Goal: Register for event/course

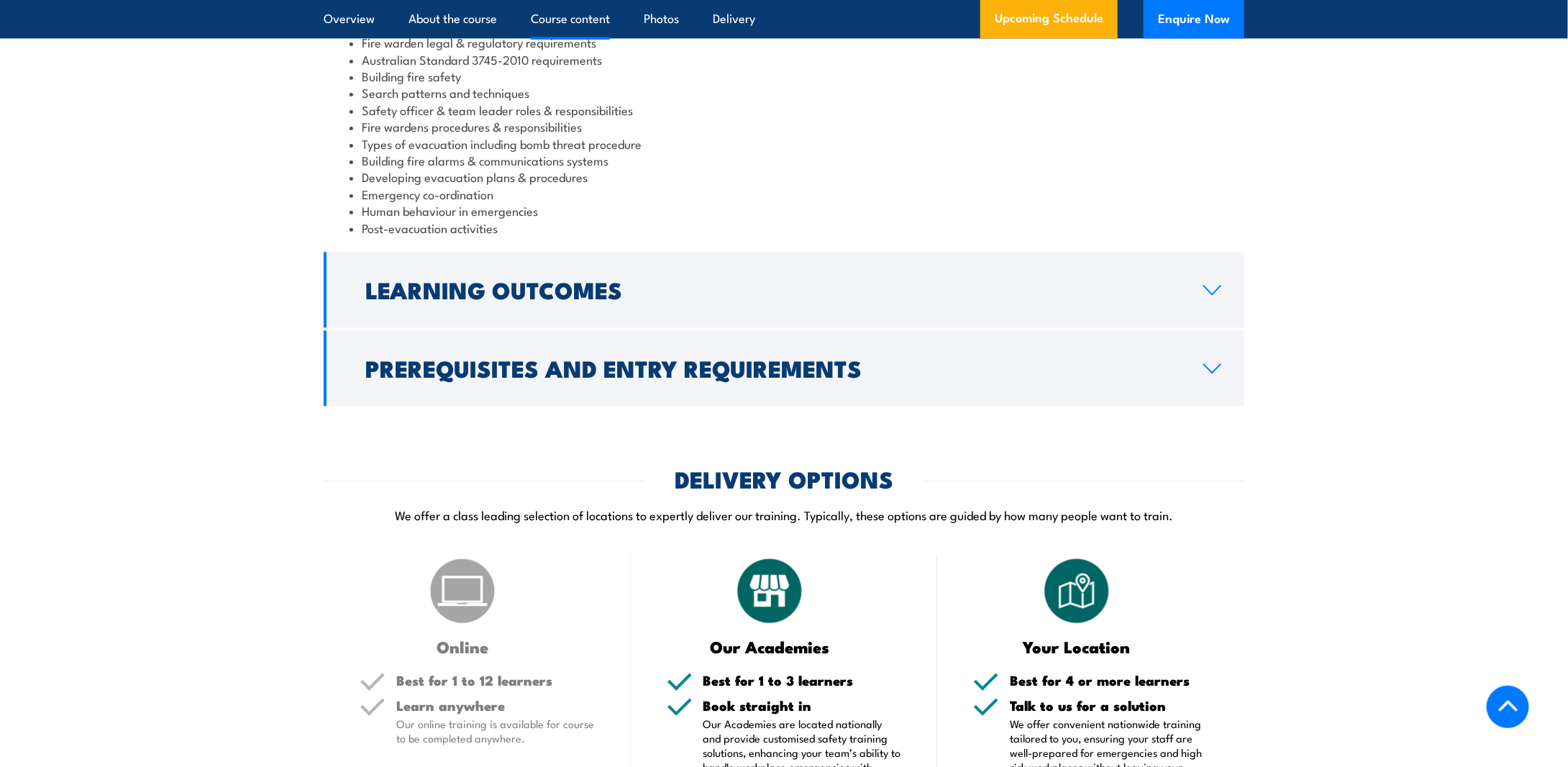
scroll to position [1511, 0]
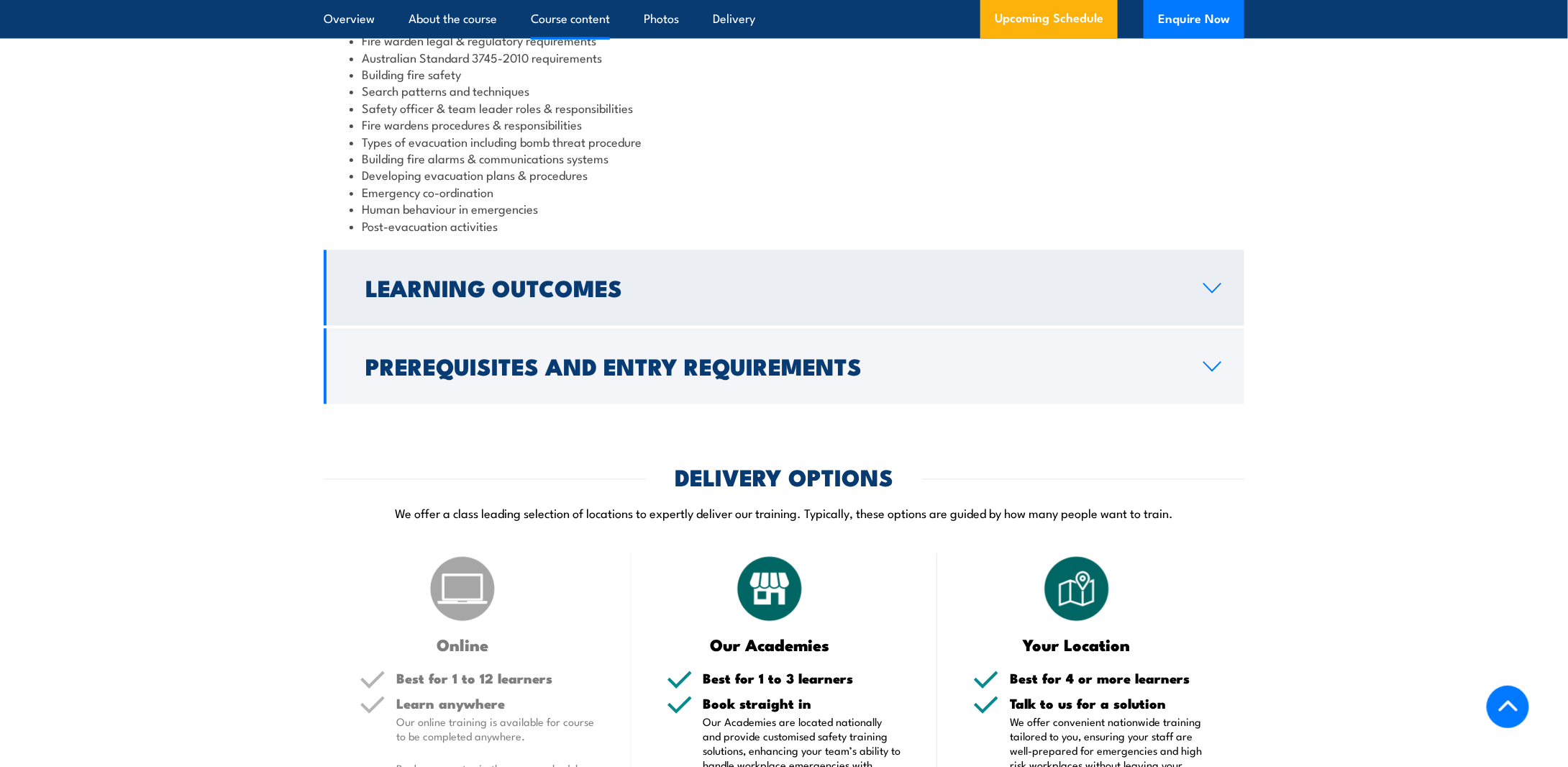
click at [1217, 292] on icon at bounding box center [1212, 287] width 16 height 9
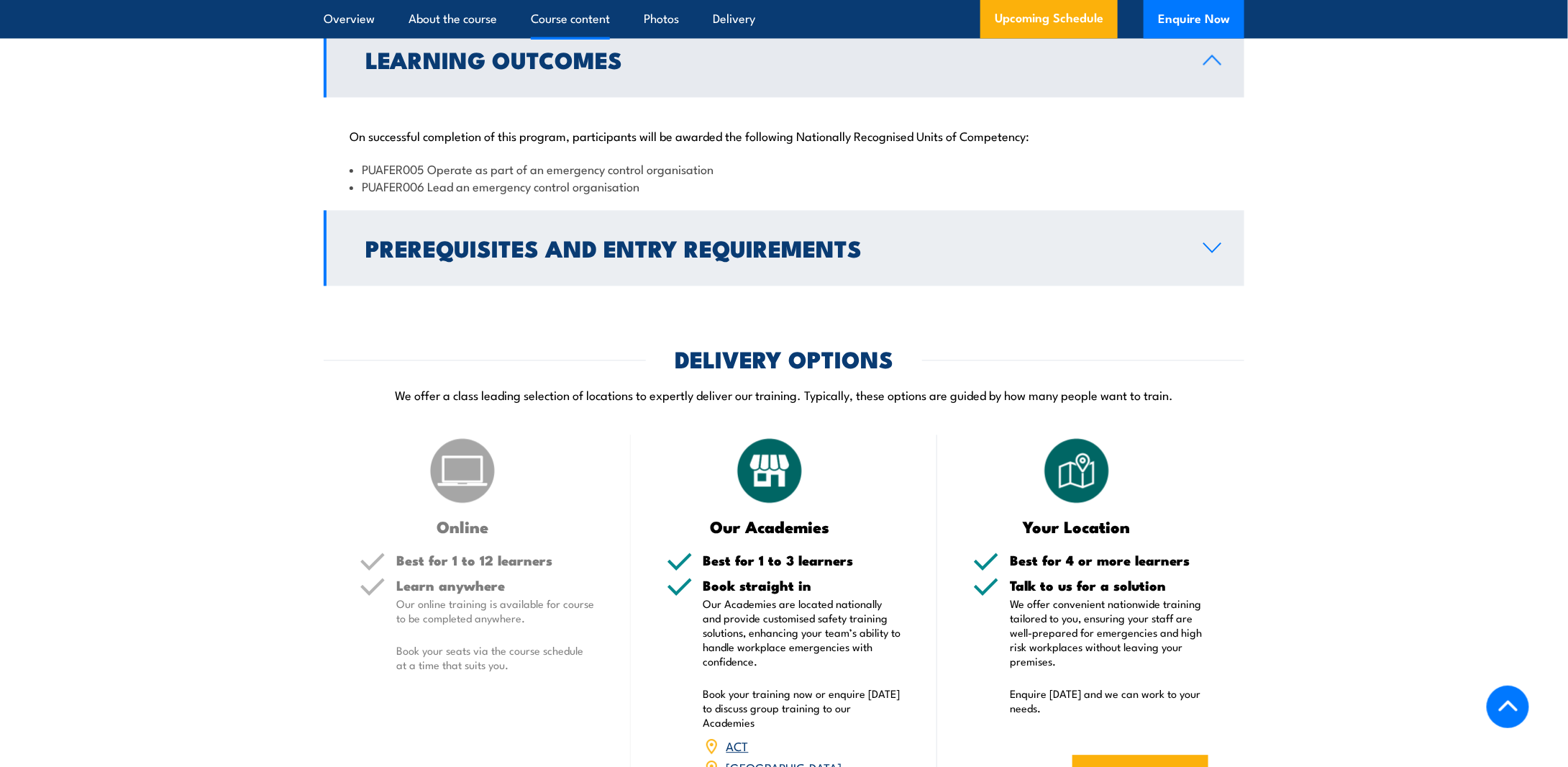
click at [1210, 253] on icon at bounding box center [1212, 248] width 20 height 11
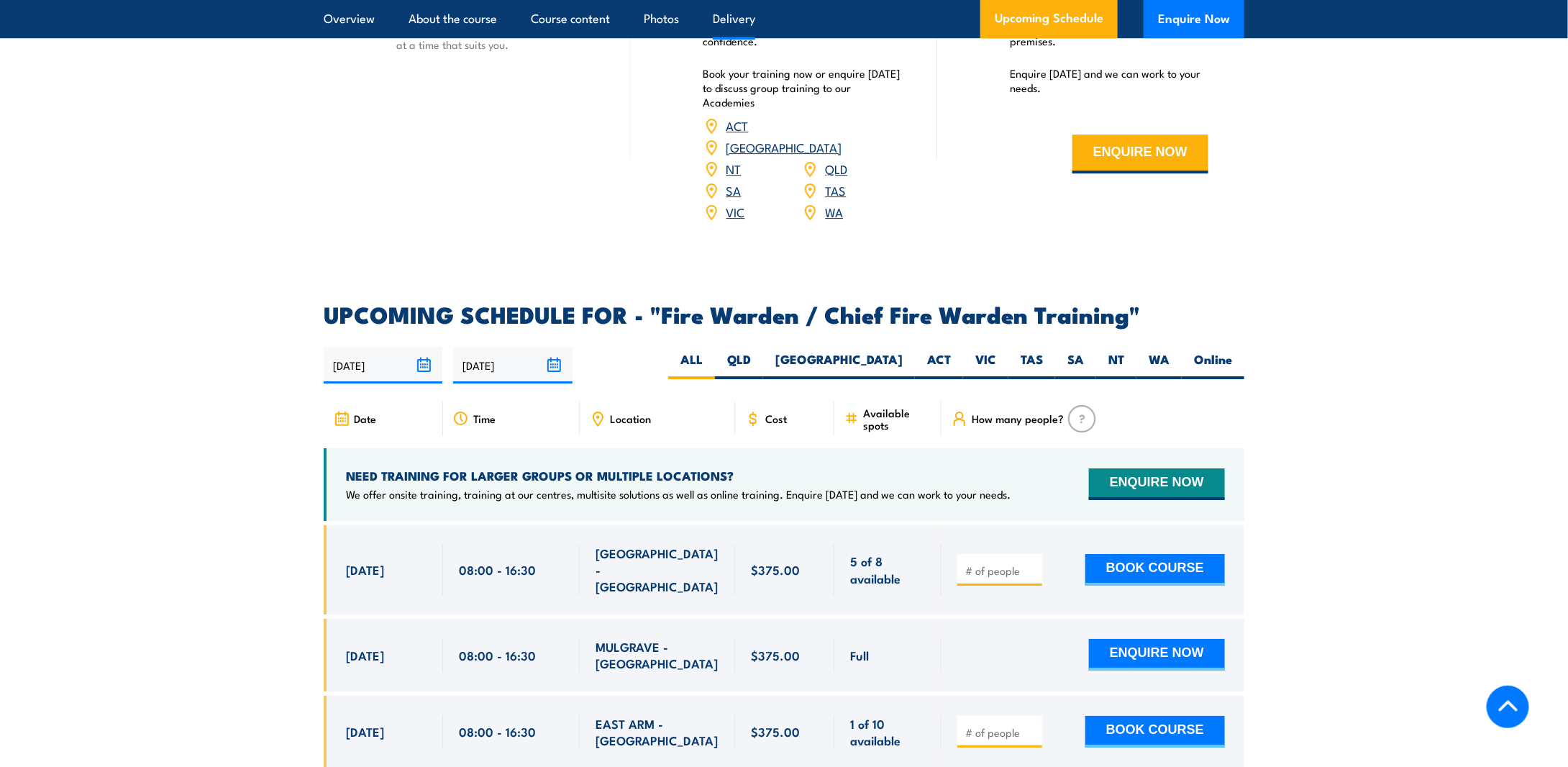
scroll to position [2303, 0]
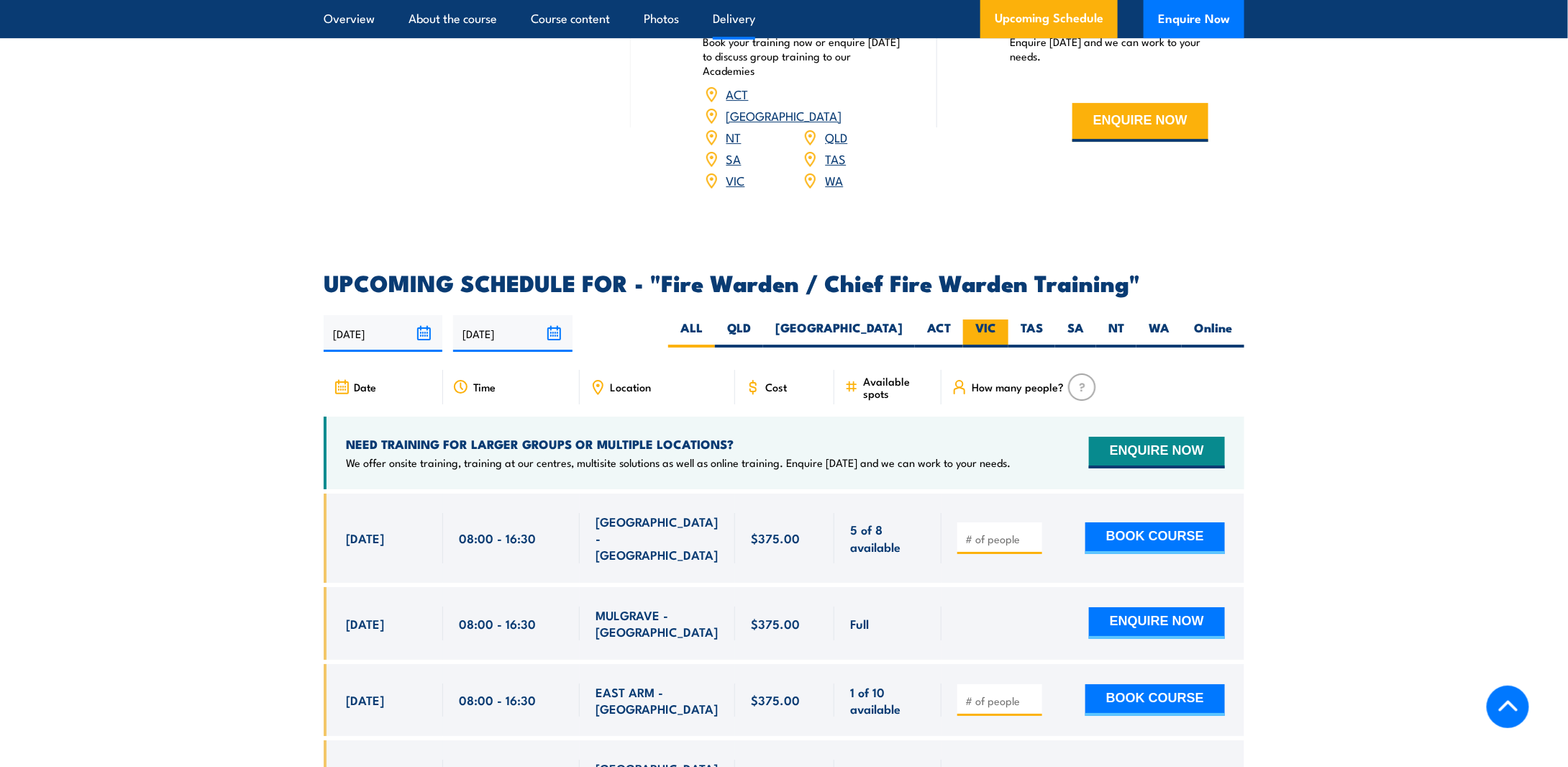
click at [983, 323] on label "VIC" at bounding box center [986, 333] width 46 height 28
click at [996, 323] on input "VIC" at bounding box center [1001, 323] width 9 height 9
radio input "true"
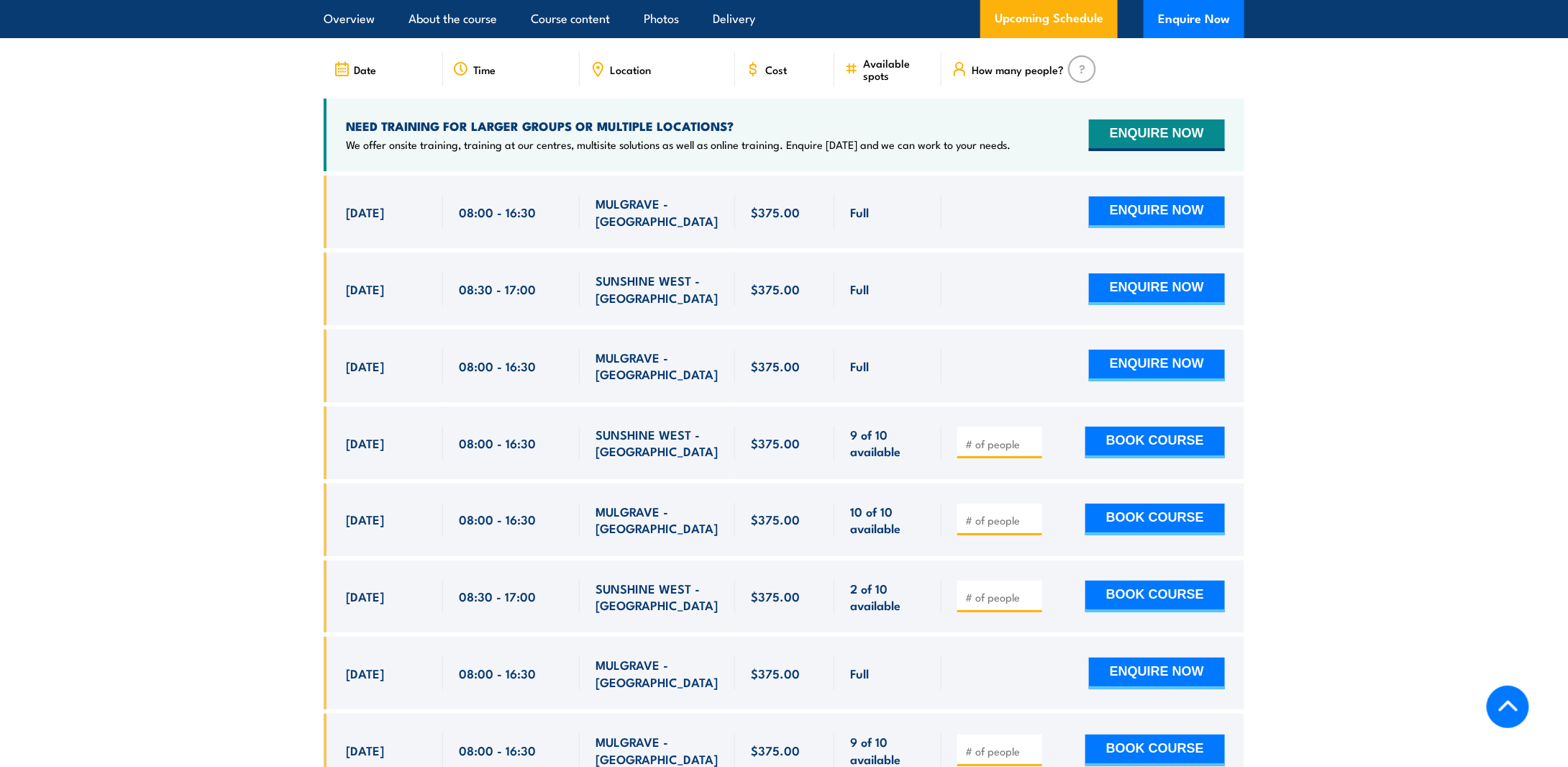
scroll to position [2404, 0]
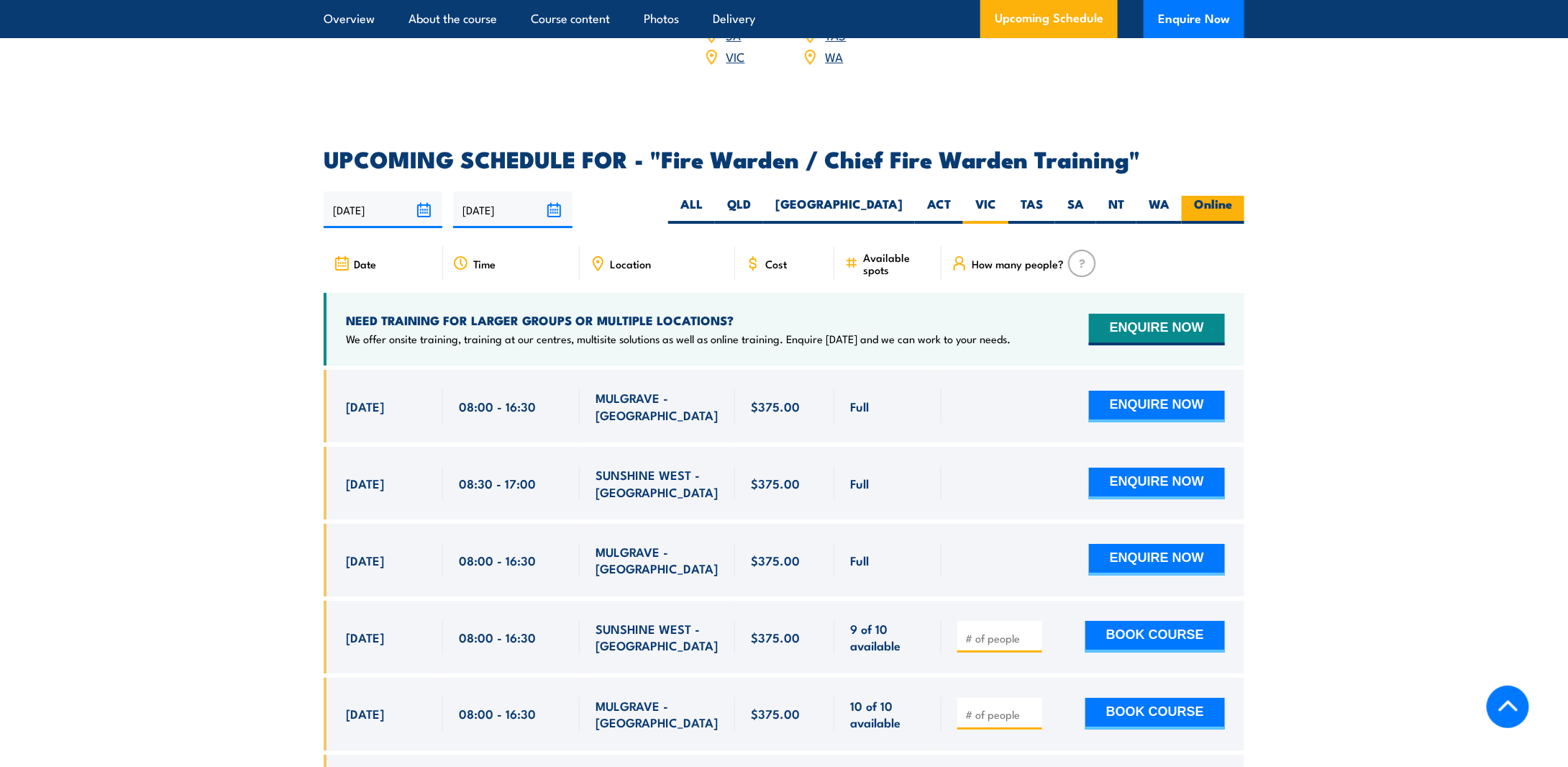
click at [1224, 204] on label "Online" at bounding box center [1213, 209] width 63 height 28
click at [1233, 204] on input "Online" at bounding box center [1237, 199] width 9 height 9
radio input "true"
click at [1224, 204] on label "Online" at bounding box center [1213, 209] width 63 height 28
click at [1233, 204] on input "Online" at bounding box center [1237, 199] width 9 height 9
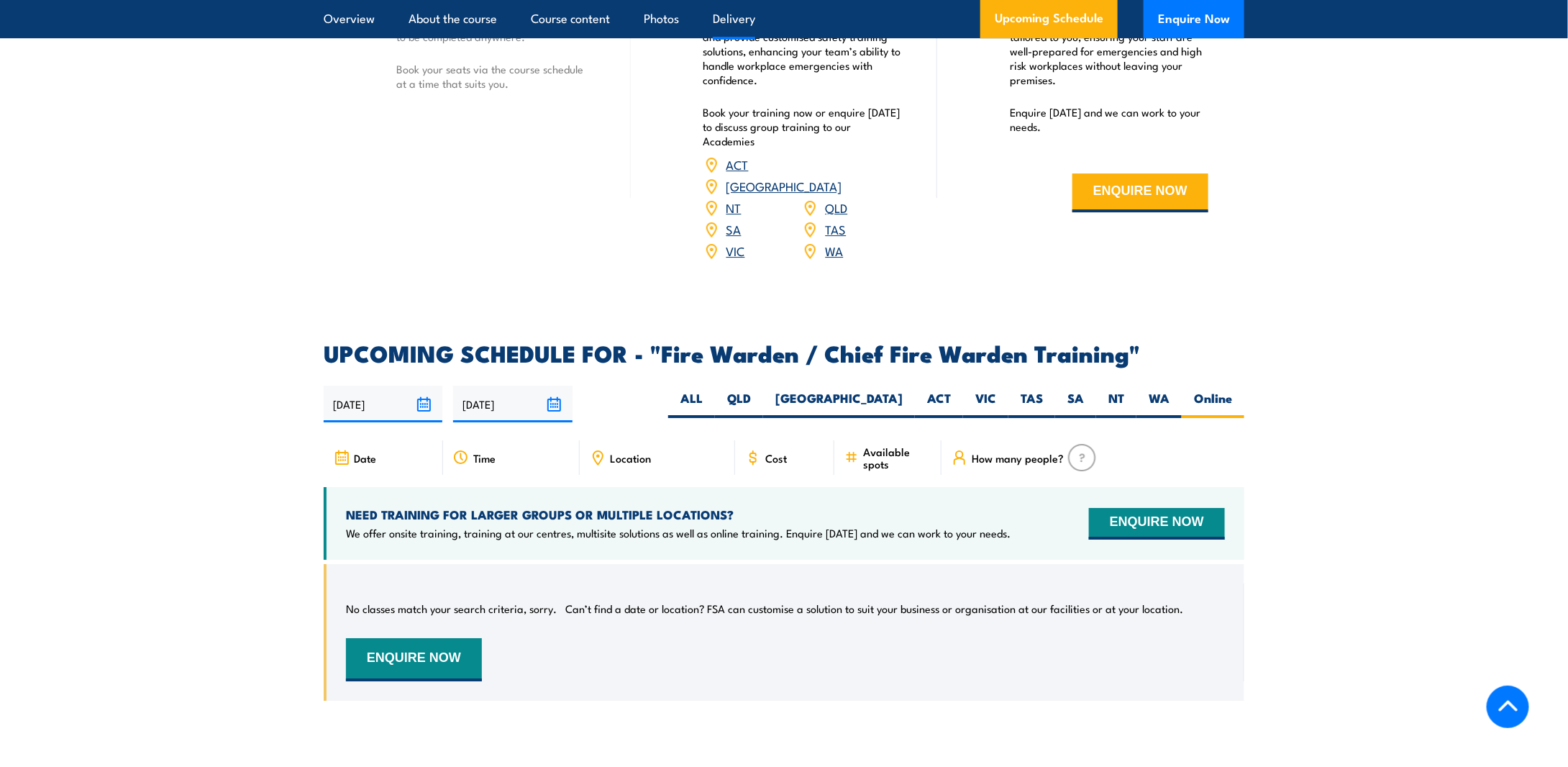
scroll to position [2189, 0]
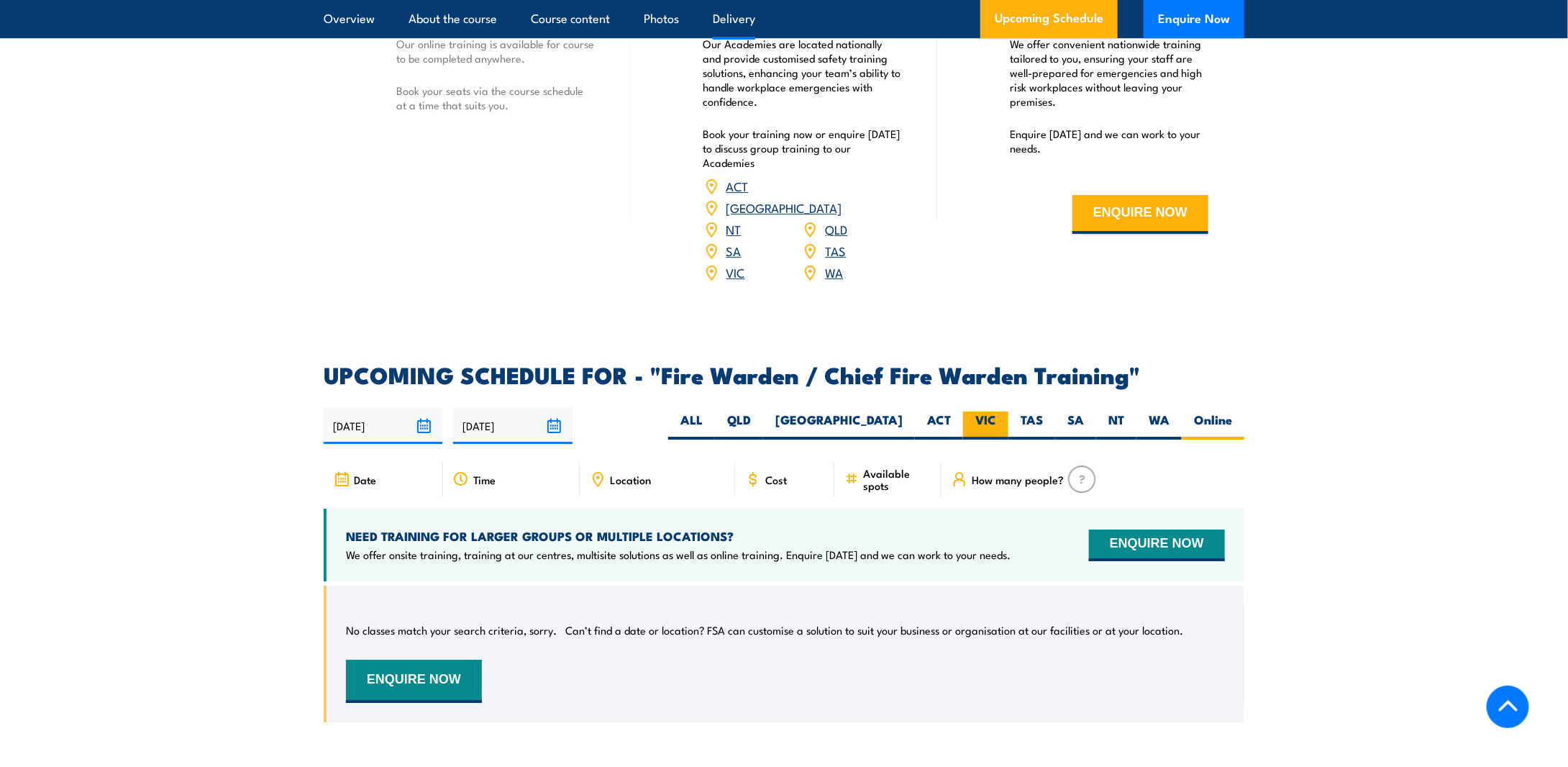
click at [979, 411] on label "VIC" at bounding box center [986, 425] width 46 height 28
click at [996, 411] on input "VIC" at bounding box center [1001, 415] width 9 height 9
radio input "true"
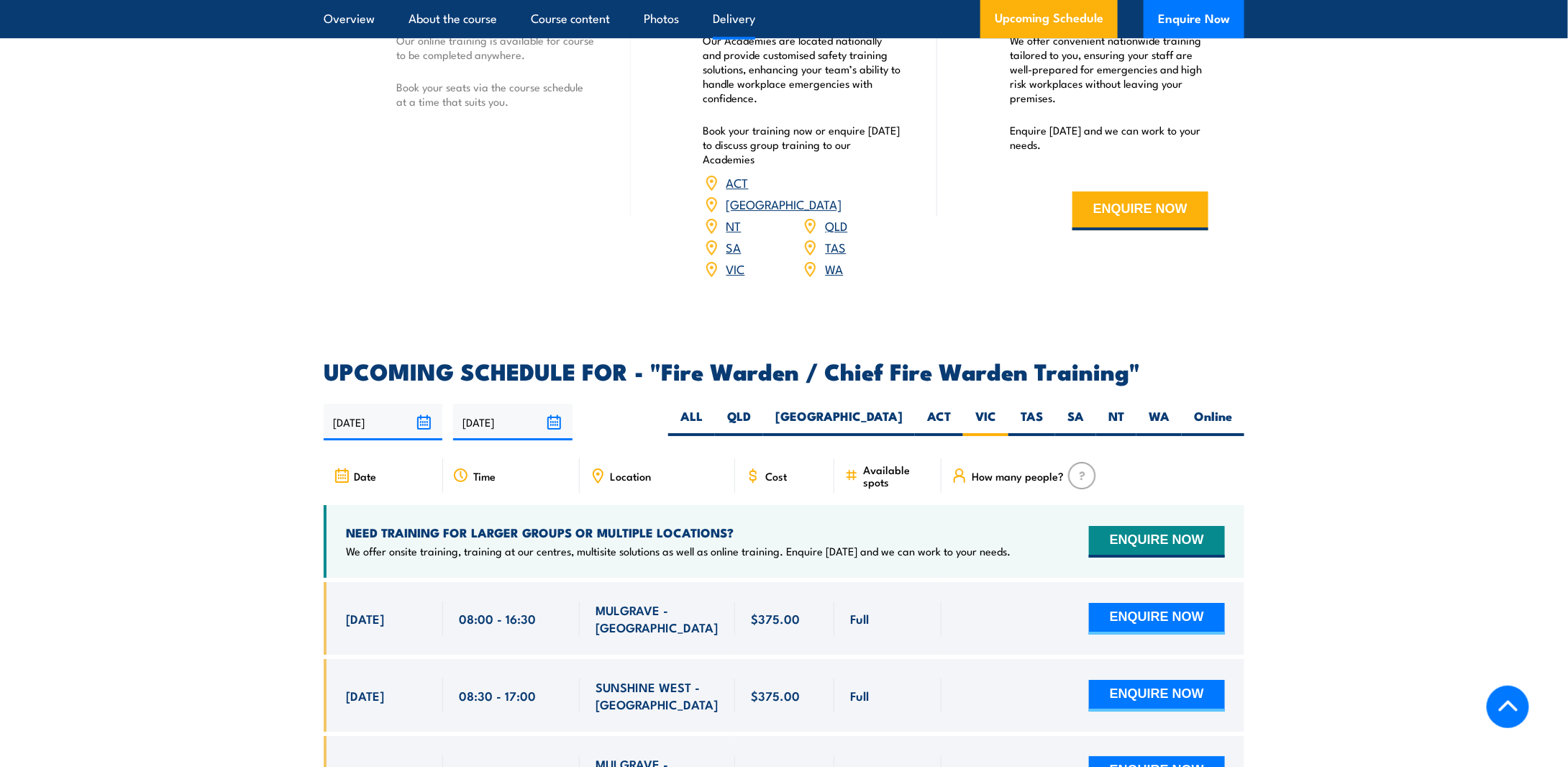
scroll to position [2045, 0]
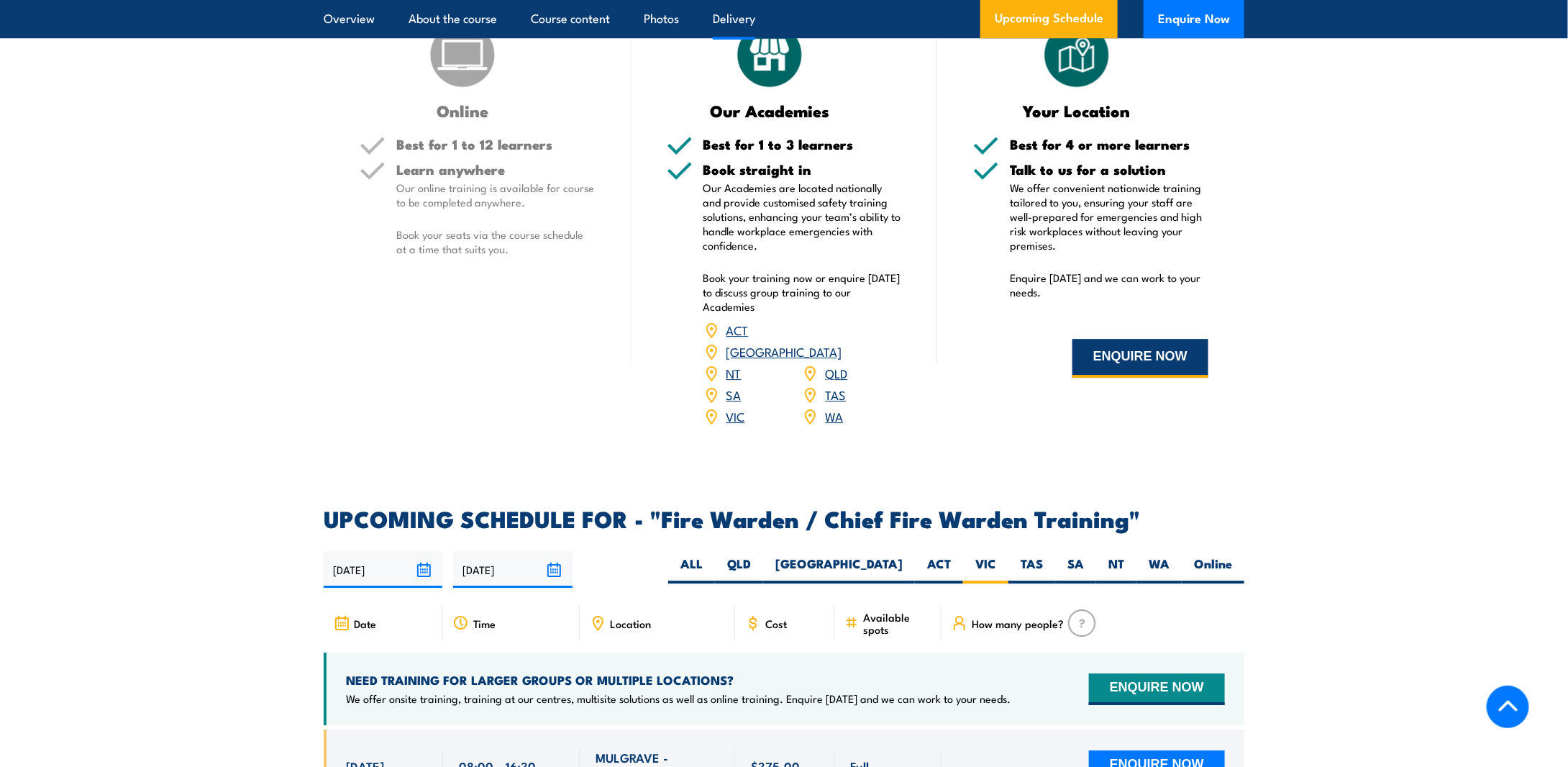
click at [1136, 374] on button "ENQUIRE NOW" at bounding box center [1140, 358] width 136 height 39
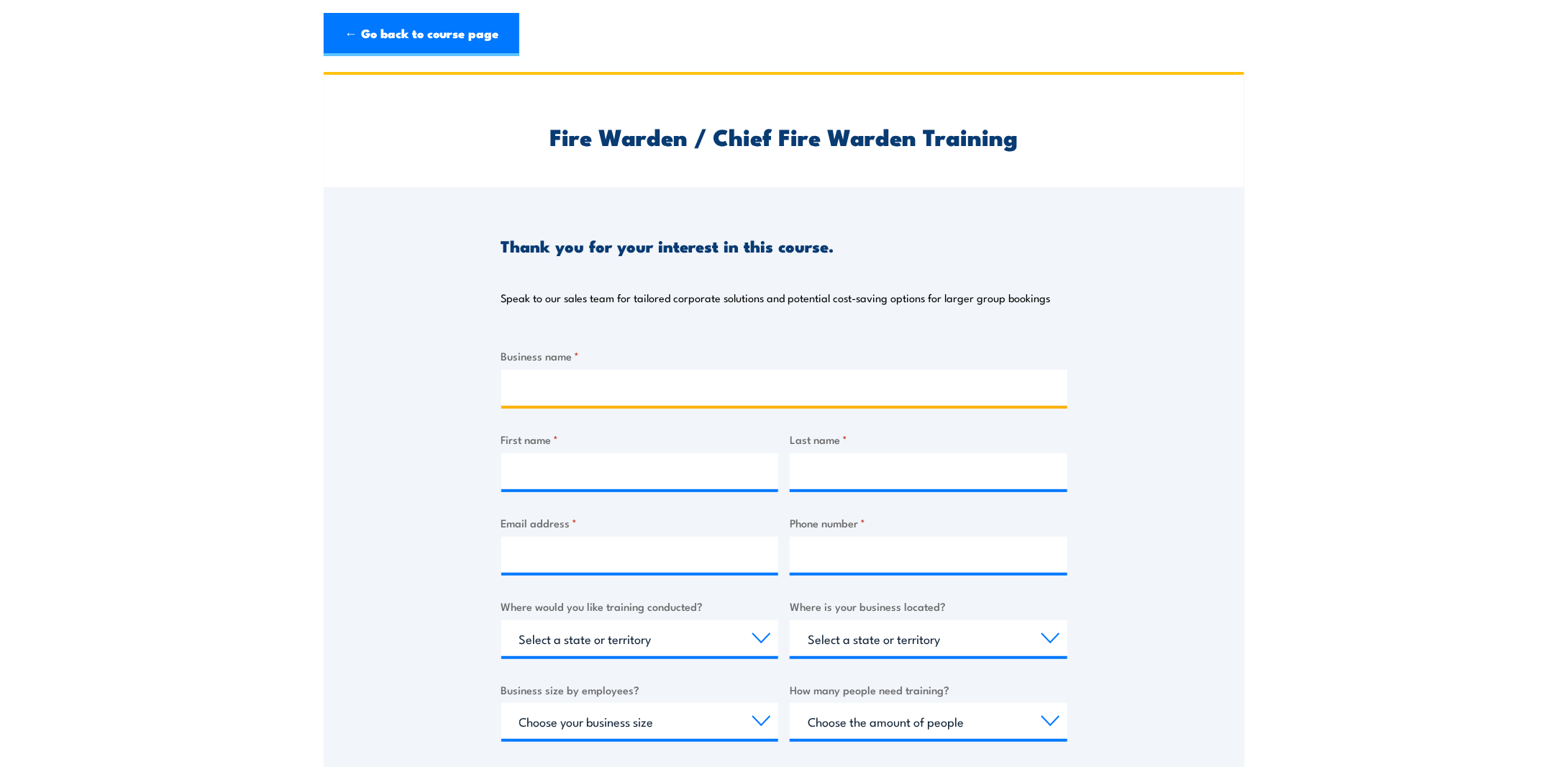
click at [534, 374] on input "Business name *" at bounding box center [784, 388] width 566 height 36
type input "Healthybake"
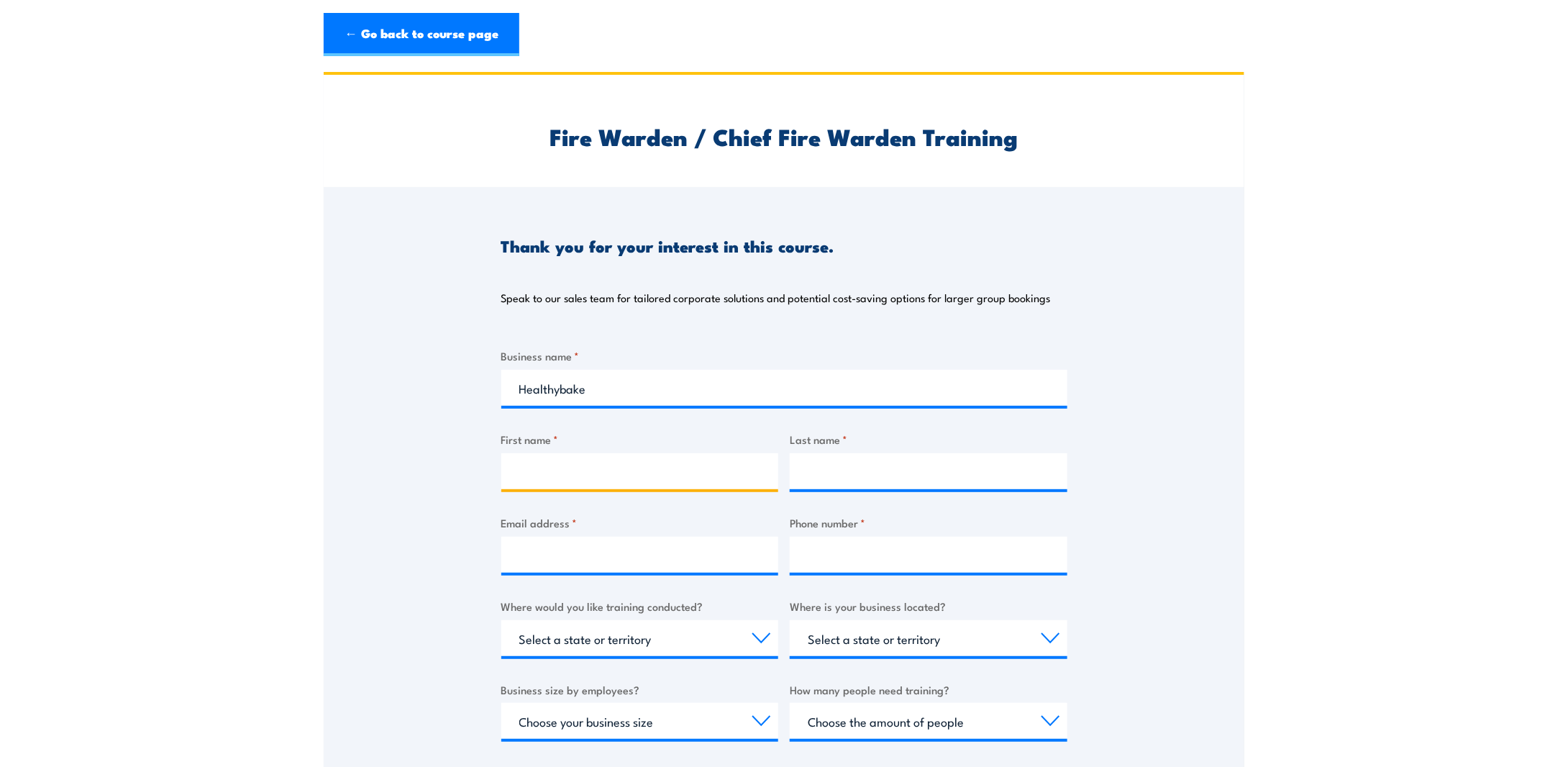
type input "Michelle"
type input "Wellings"
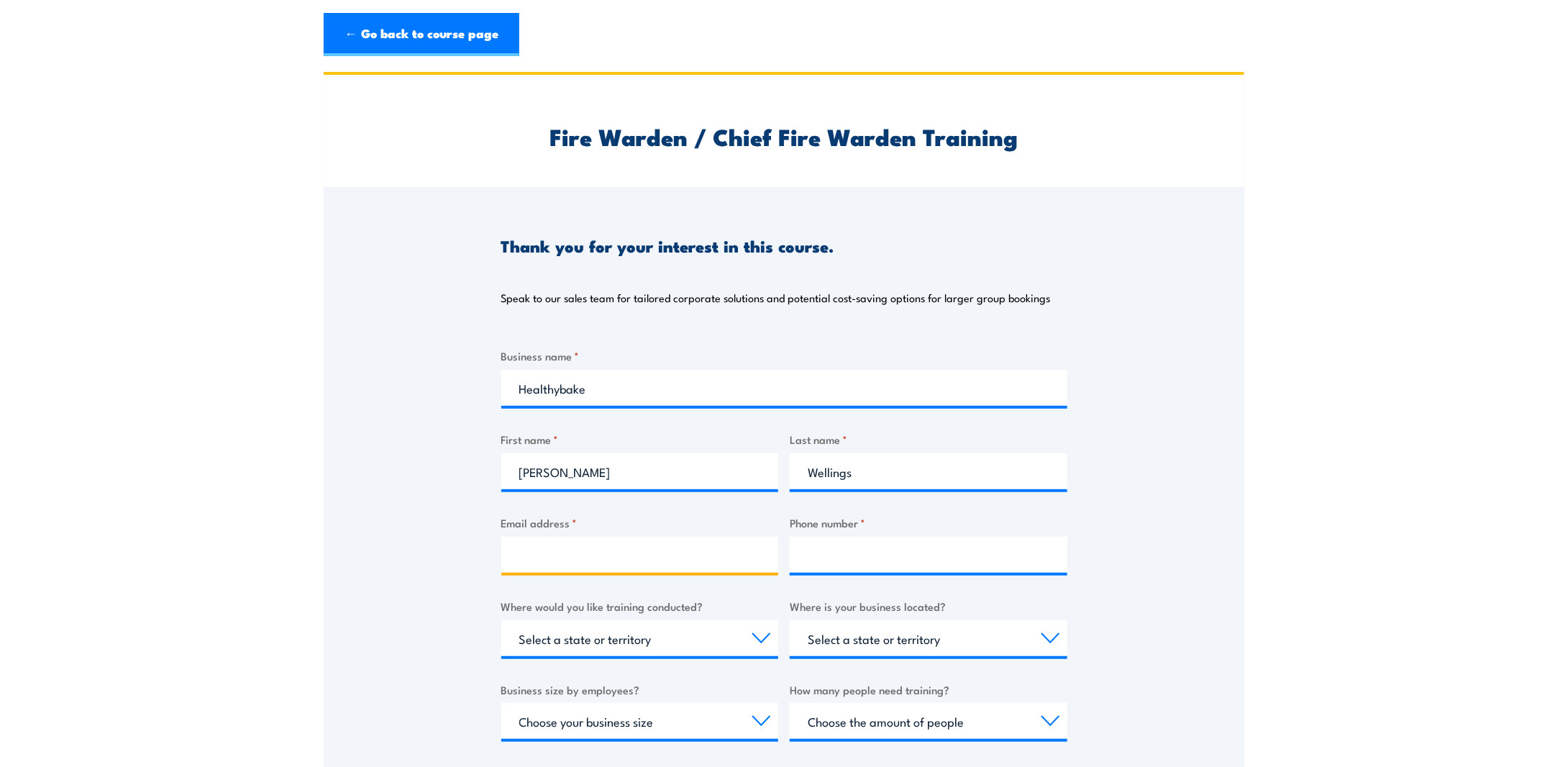
type input "michelle.wellings@healthybake.com.au"
type input "0409421496"
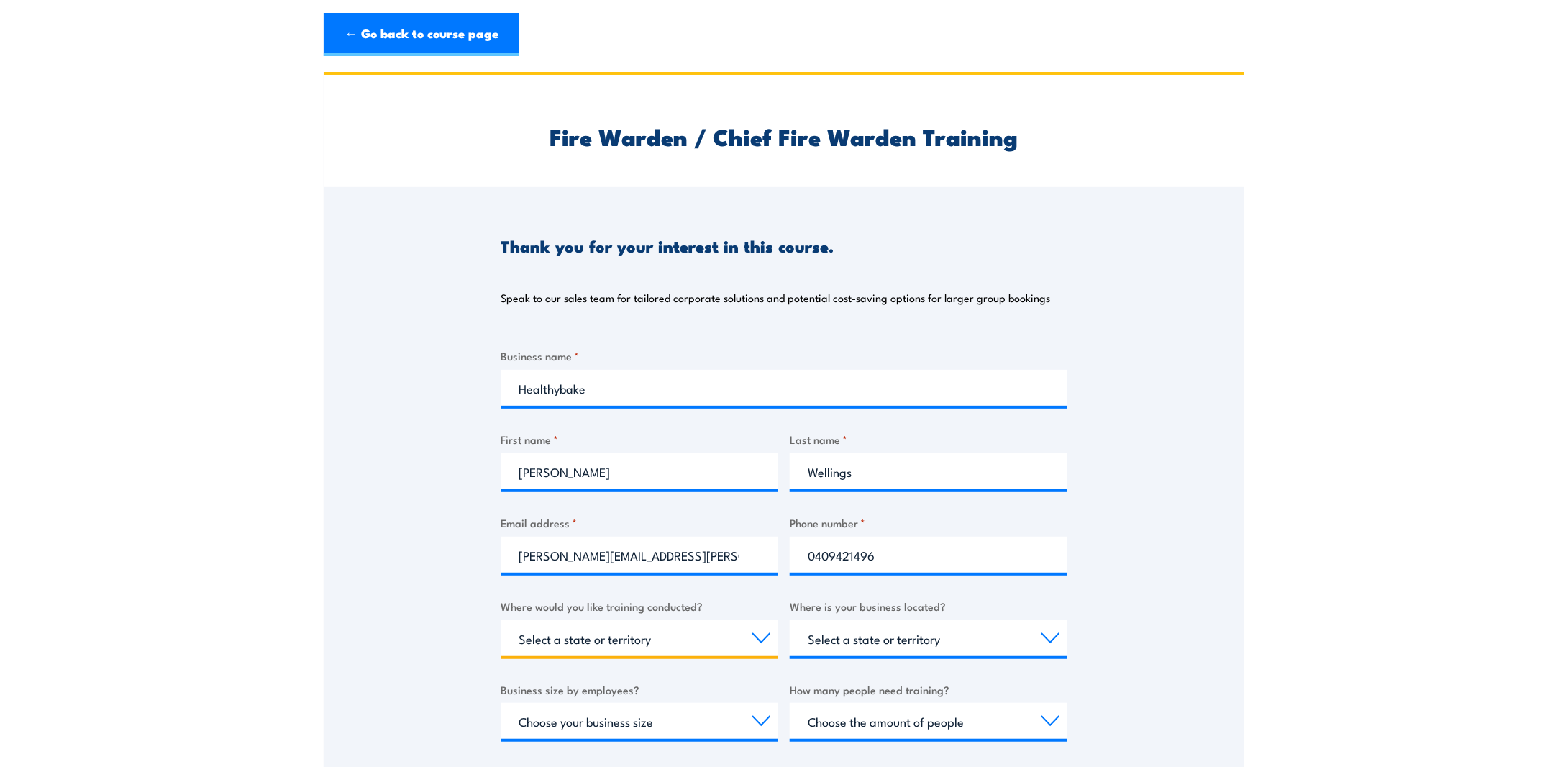
select select "VIC"
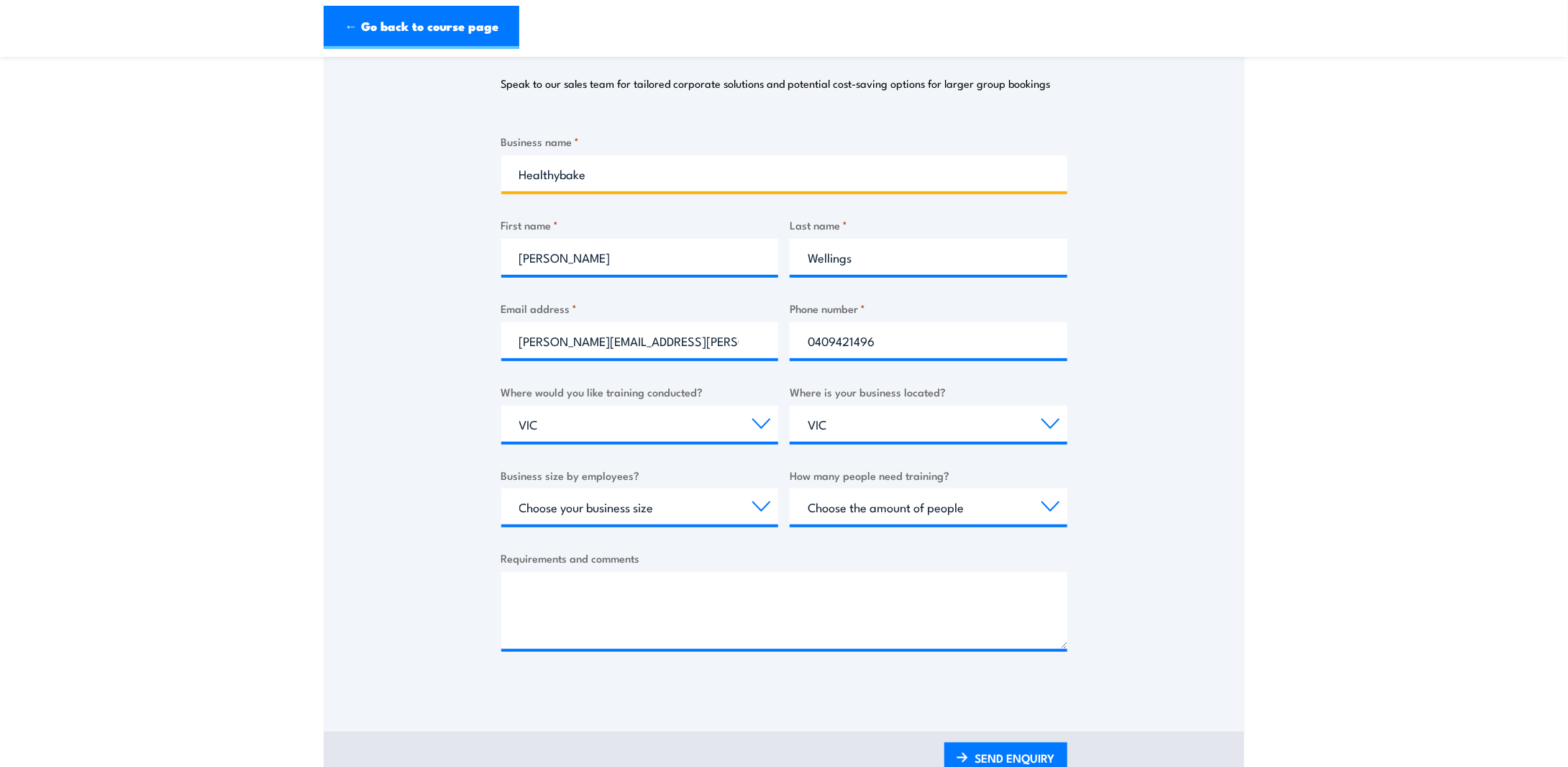
scroll to position [216, 0]
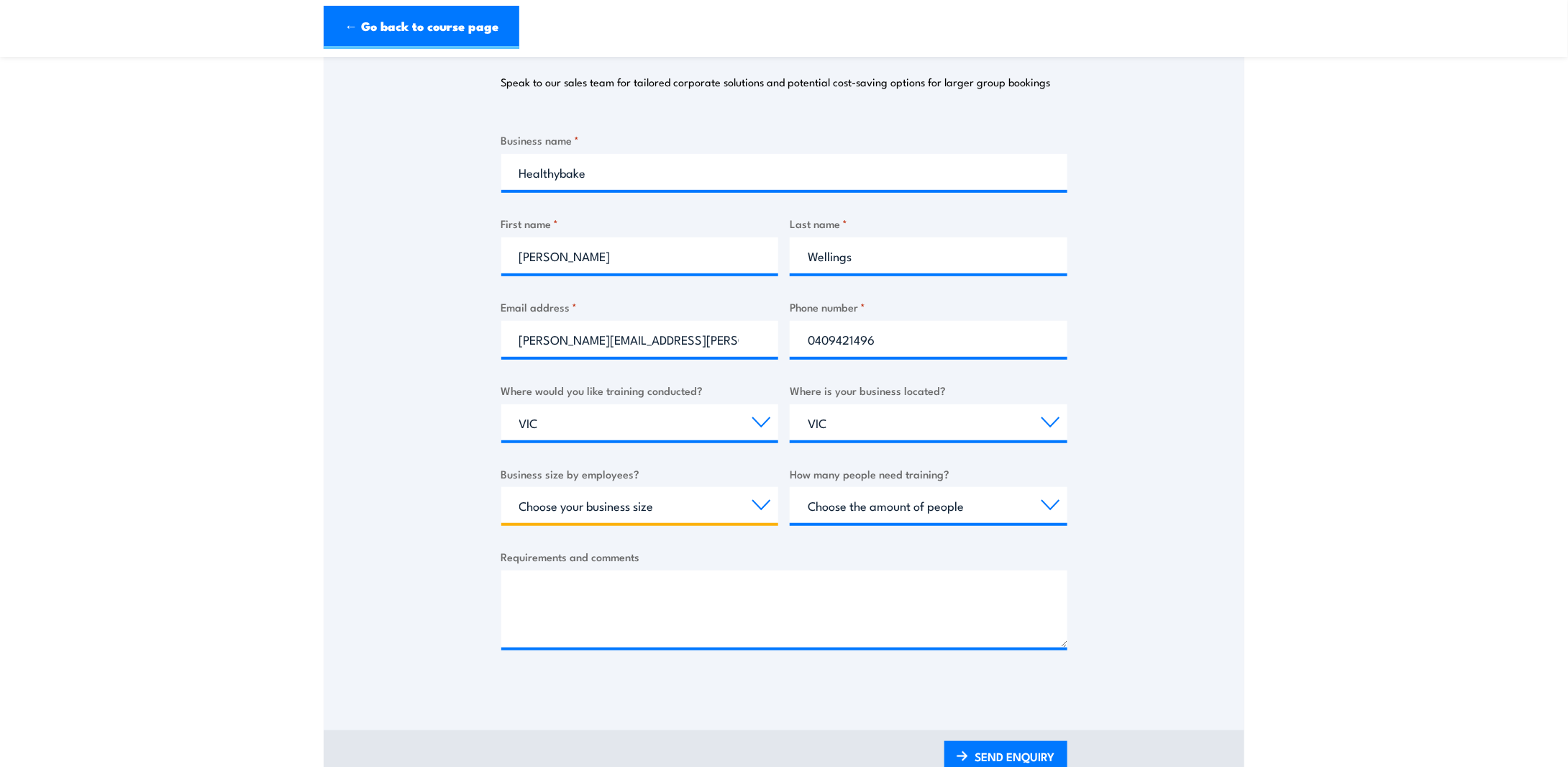
click at [769, 503] on select "Choose your business size 1 to 19 20 to 199 200+" at bounding box center [640, 505] width 278 height 36
select select "20 to 199"
click at [501, 487] on select "Choose your business size 1 to 19 20 to 199 200+" at bounding box center [640, 505] width 278 height 36
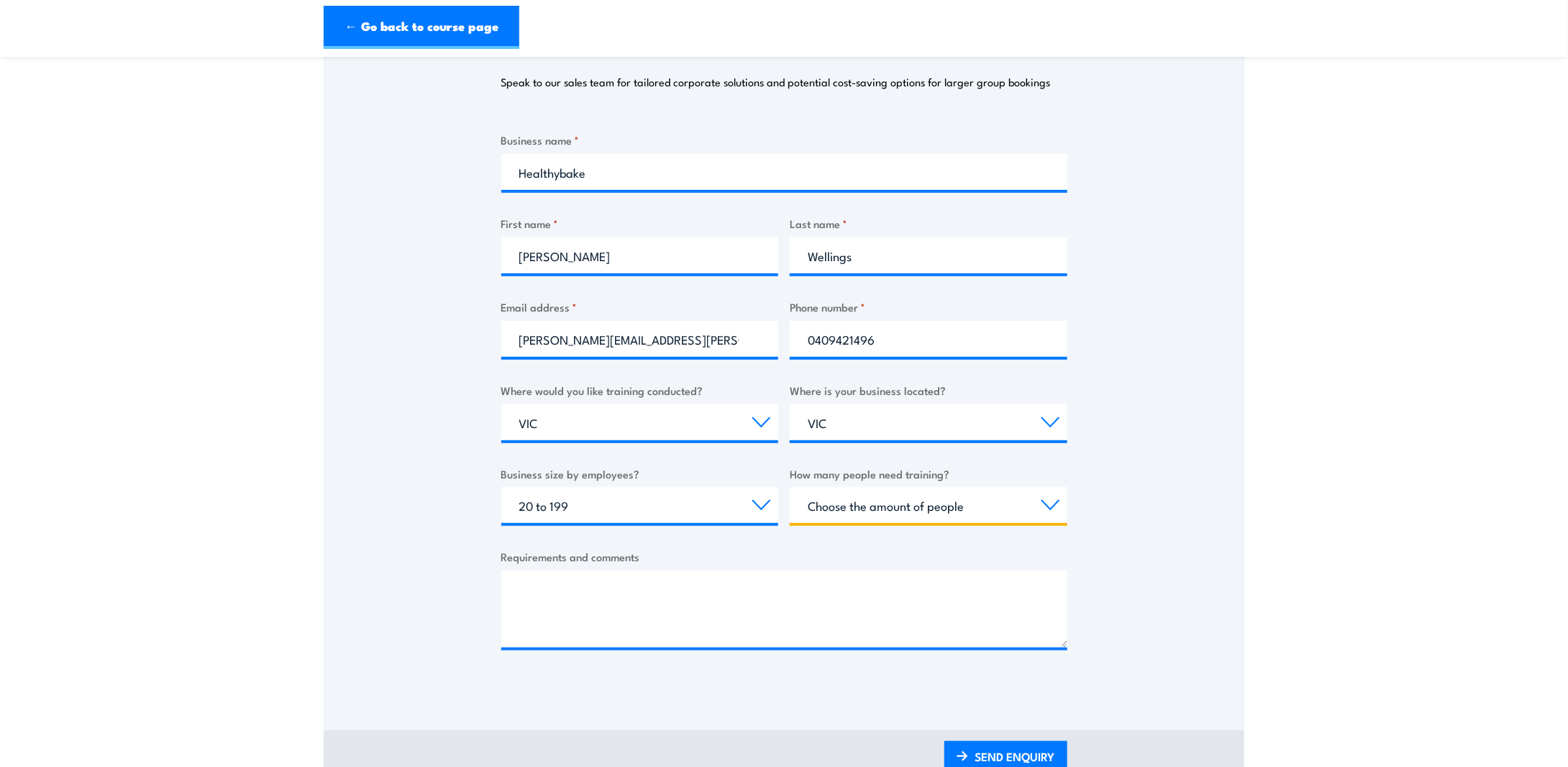
click at [1045, 506] on select "Choose the amount of people 1 to 4 5 to 19 20+" at bounding box center [928, 505] width 278 height 36
select select "5 to 19"
click at [790, 487] on select "Choose the amount of people 1 to 4 5 to 19 20+" at bounding box center [928, 505] width 278 height 36
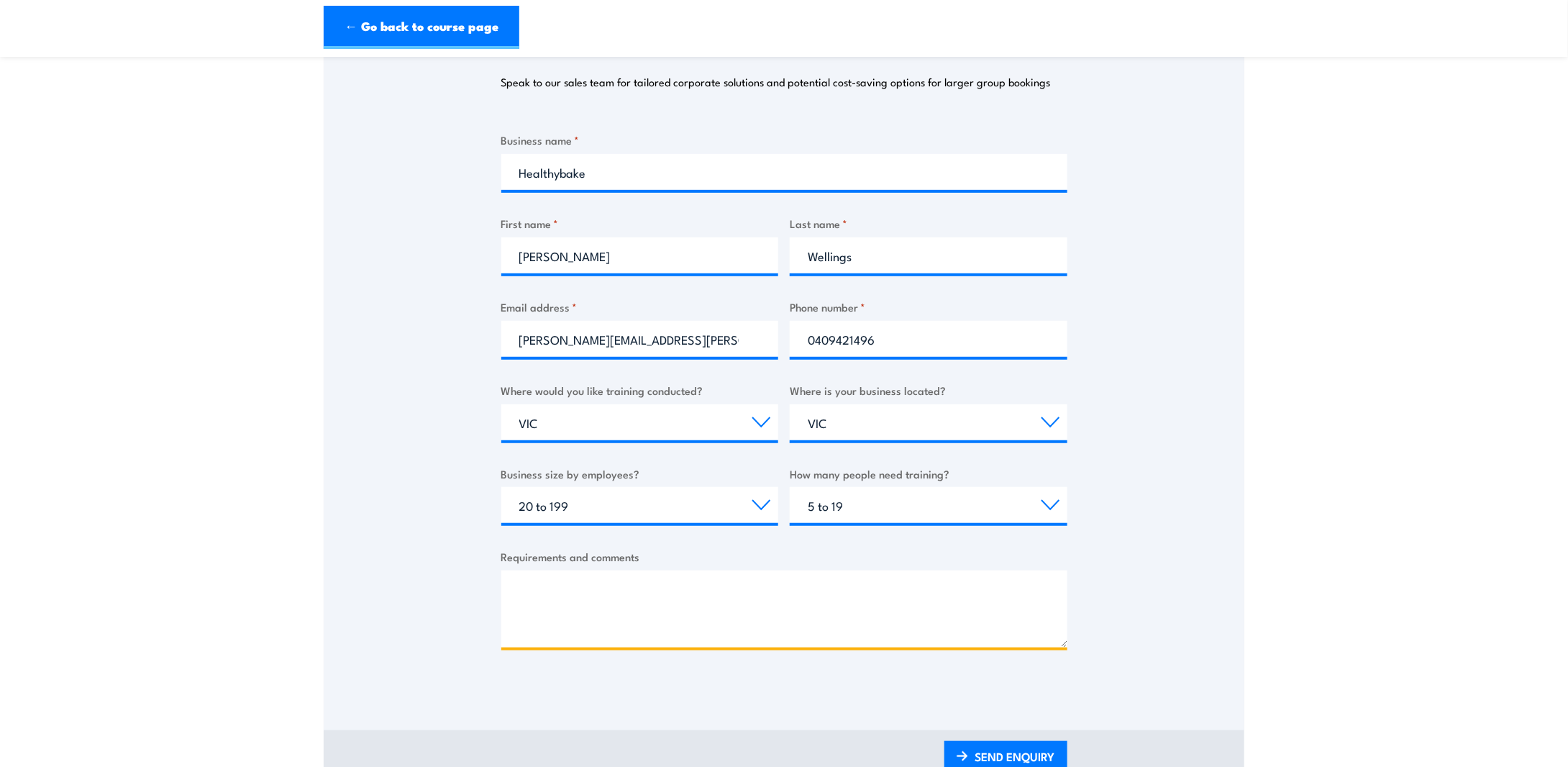
click at [528, 580] on textarea "Requirements and comments" at bounding box center [784, 609] width 566 height 77
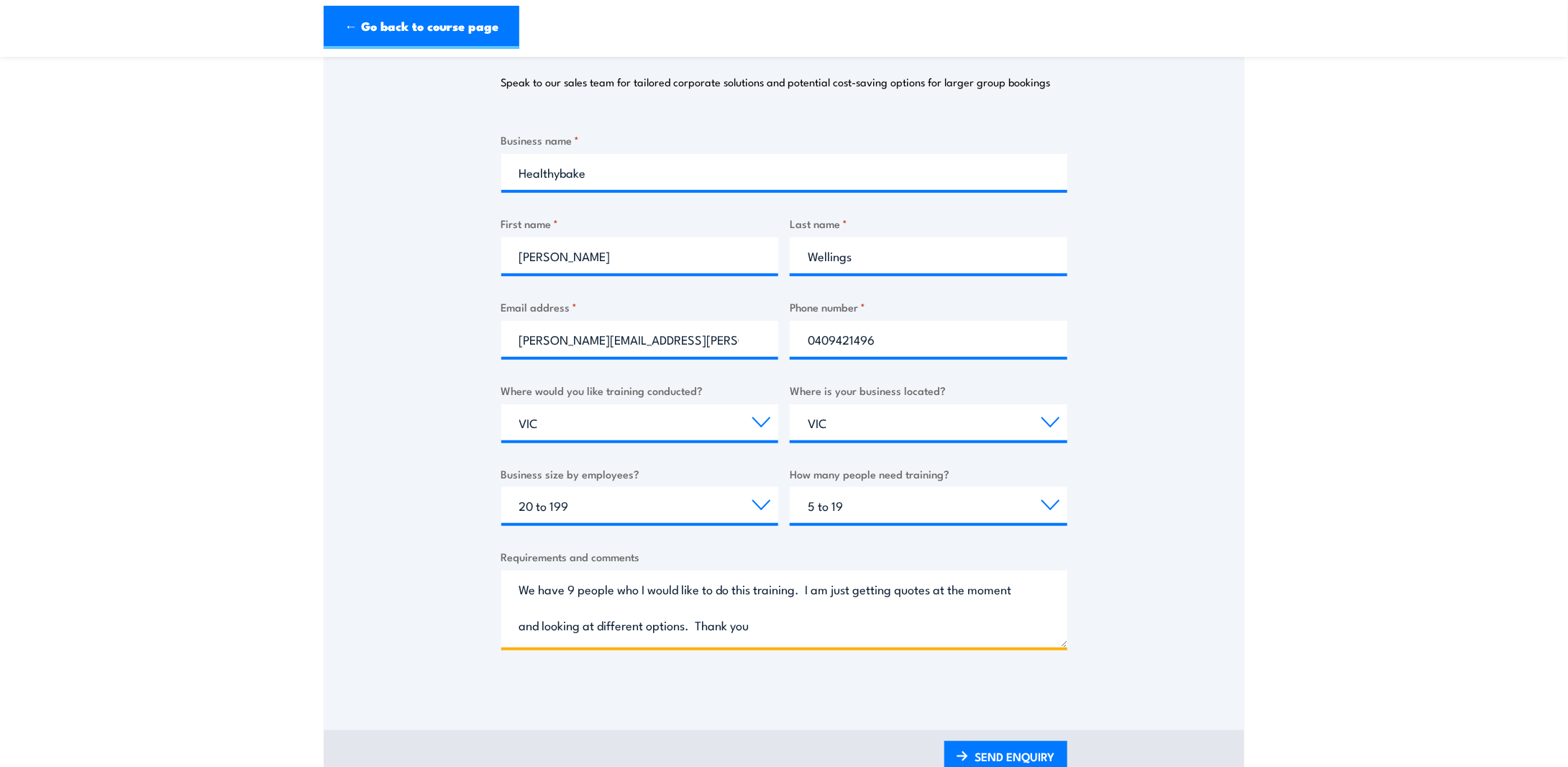
drag, startPoint x: 765, startPoint y: 621, endPoint x: 521, endPoint y: 595, distance: 245.4
click at [521, 595] on textarea "We have 9 people who I would like to do this training. I am just getting quotes…" at bounding box center [784, 609] width 566 height 77
type textarea "We have 9 people who I would like to do this training. I am just getting quotes…"
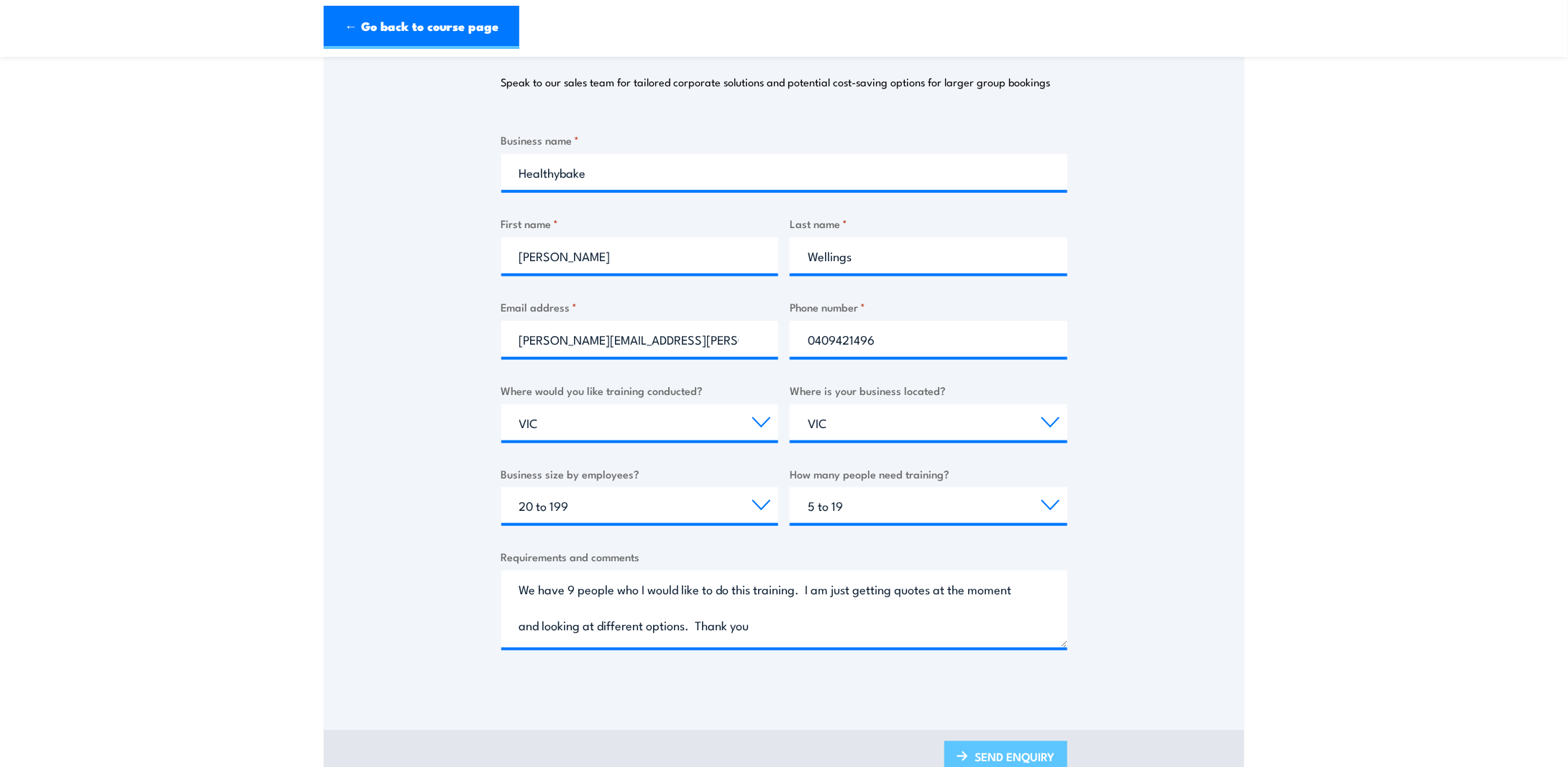
click at [1005, 752] on link "SEND ENQUIRY" at bounding box center [1005, 758] width 123 height 34
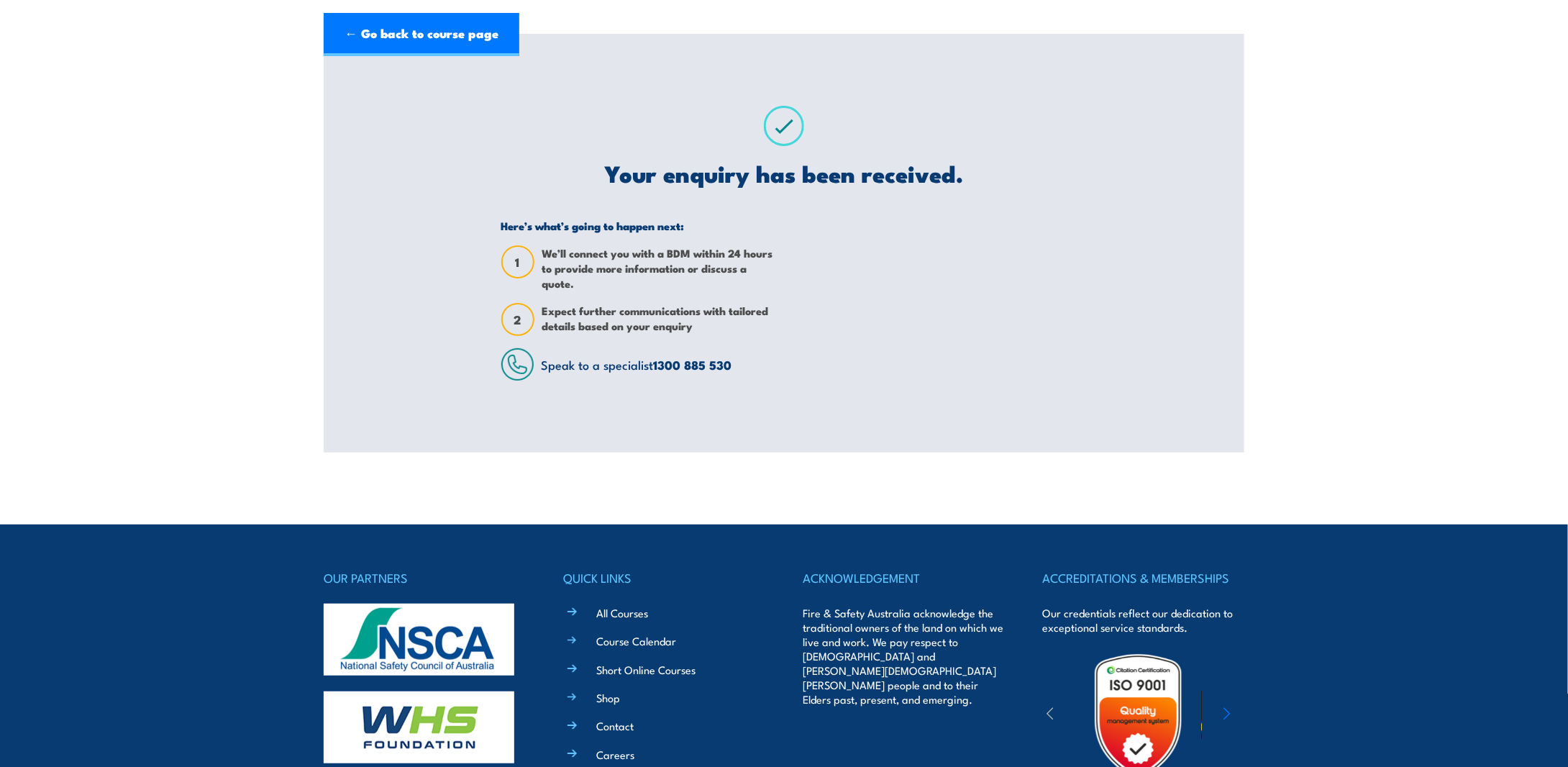
scroll to position [0, 0]
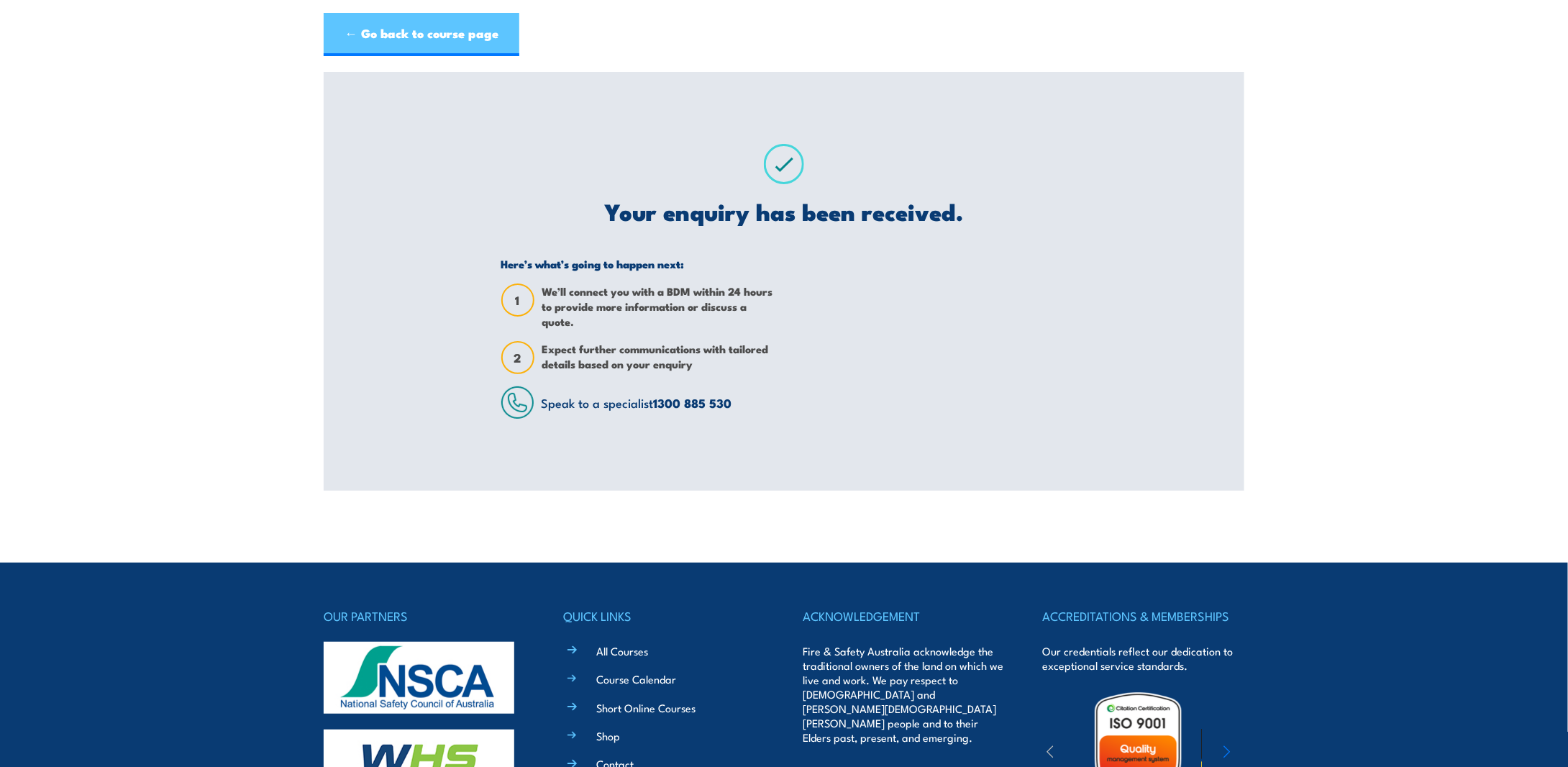
click at [409, 33] on link "← Go back to course page" at bounding box center [422, 34] width 195 height 43
